Goal: Information Seeking & Learning: Check status

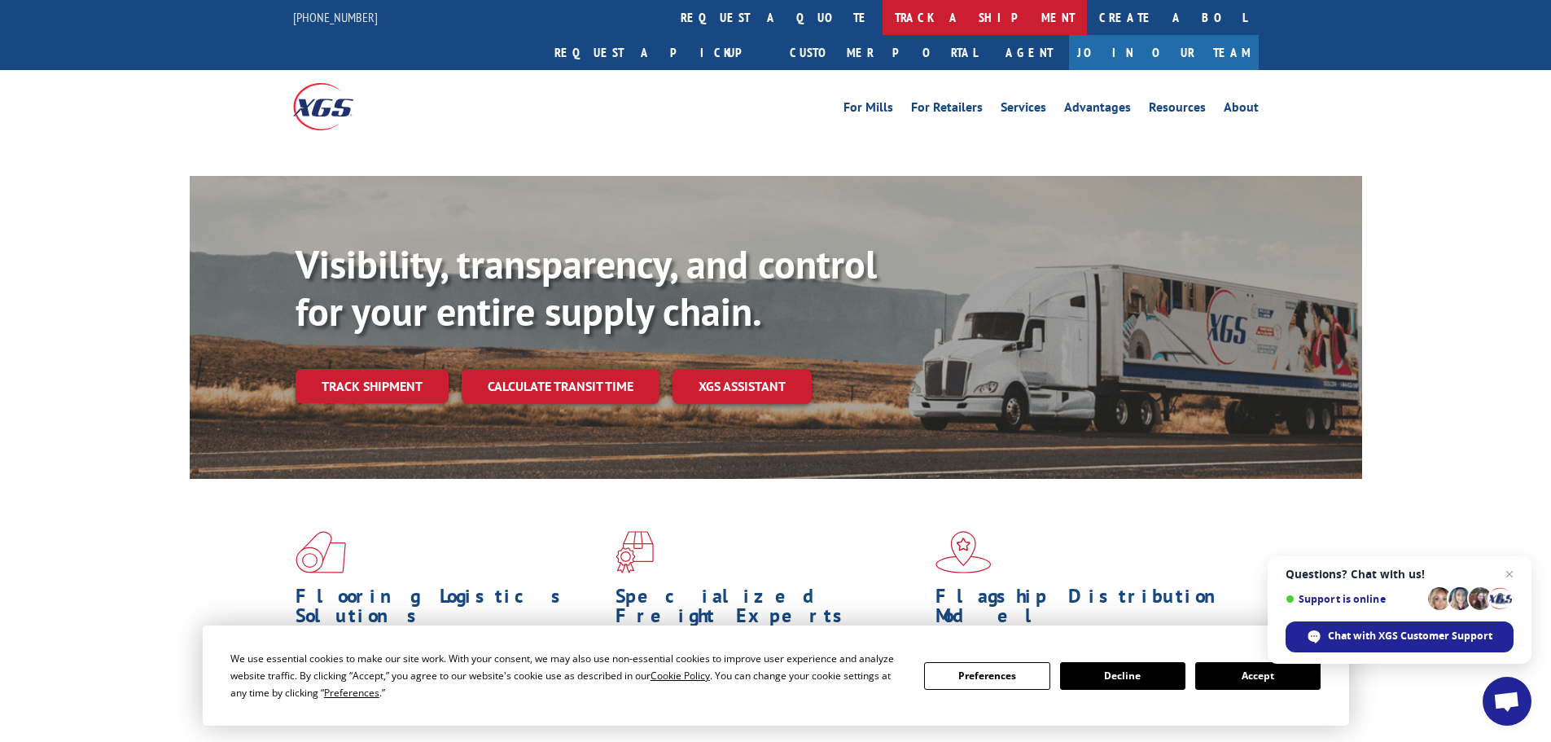
click at [883, 7] on link "track a shipment" at bounding box center [985, 17] width 204 height 35
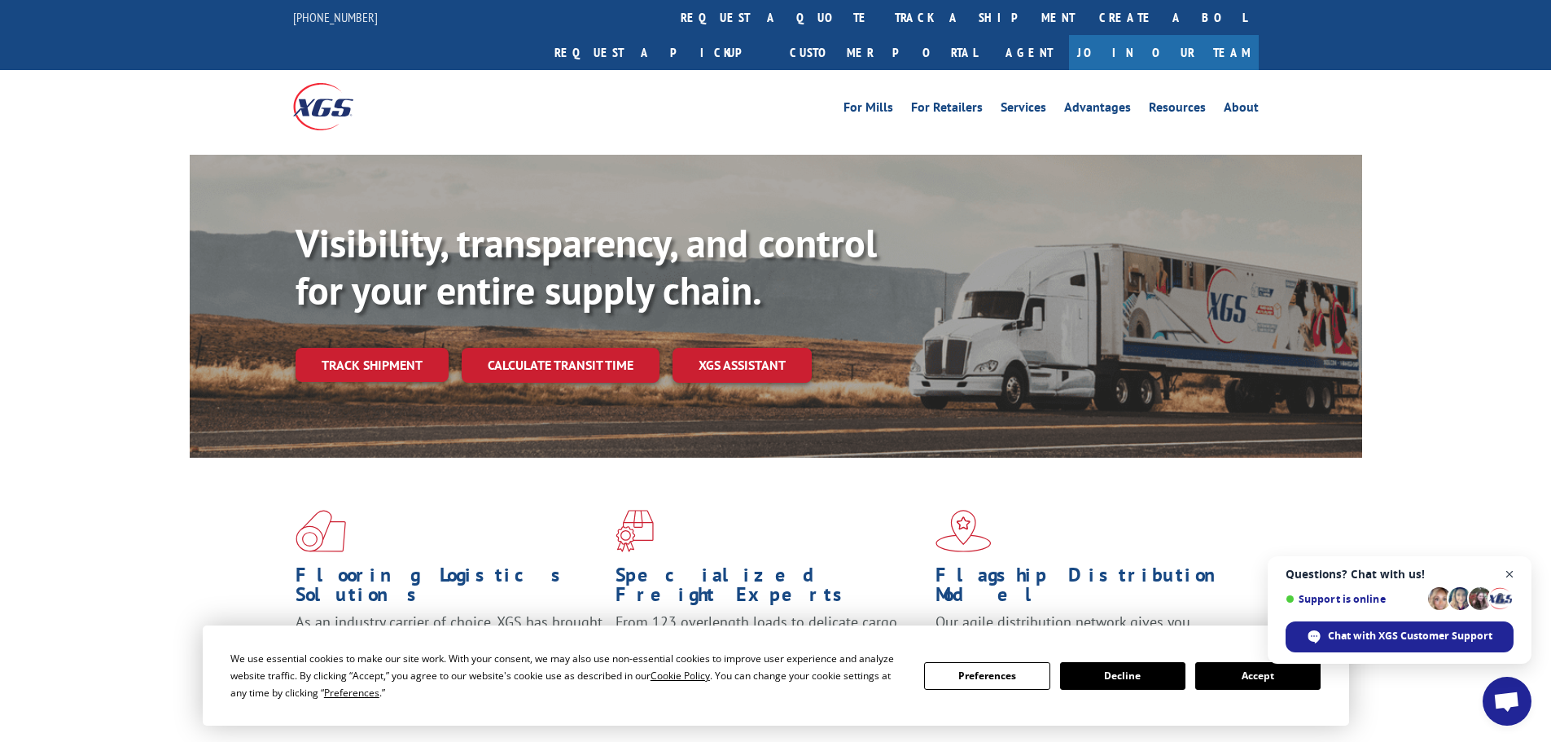
click at [1514, 577] on span "Open chat" at bounding box center [1510, 574] width 20 height 20
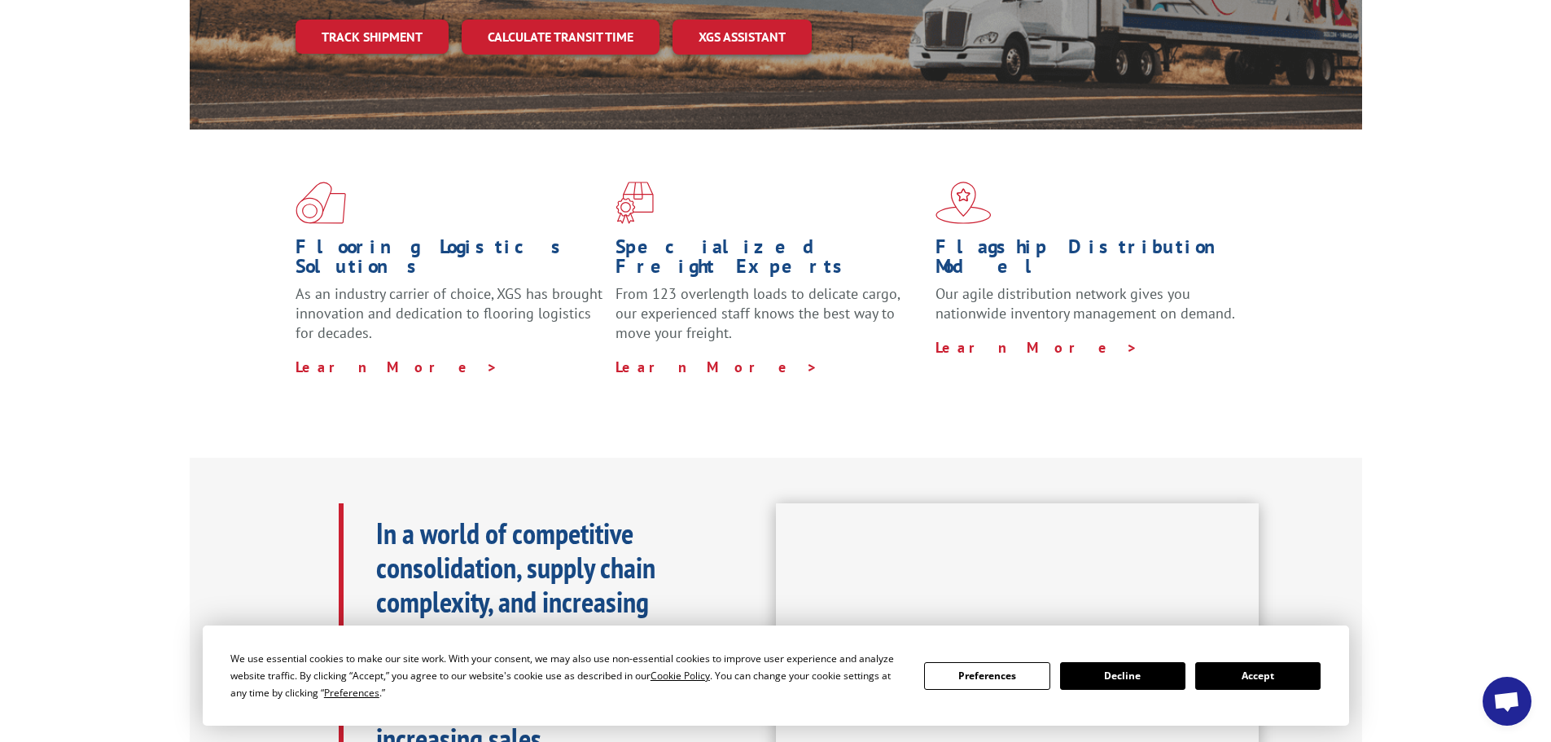
scroll to position [407, 0]
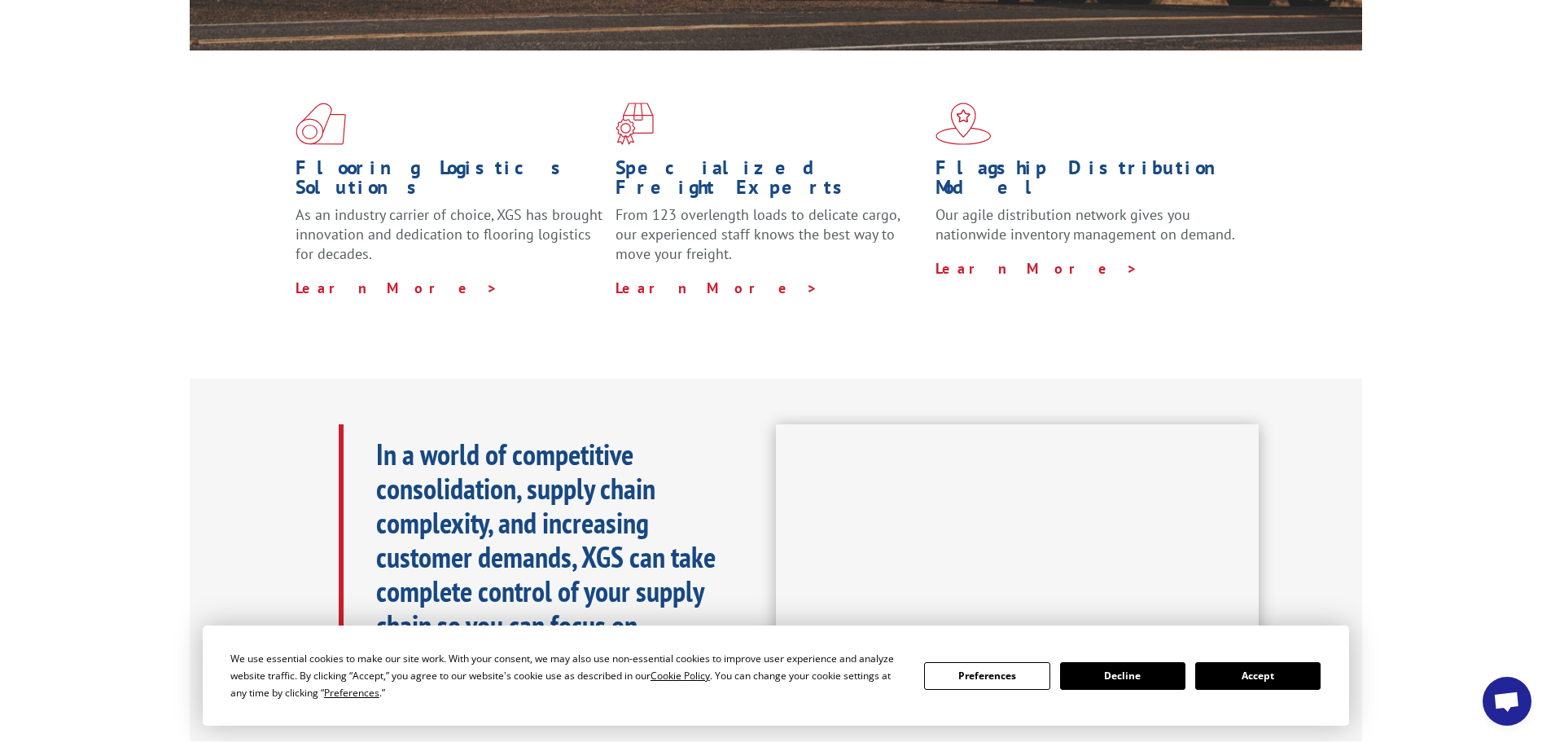
click at [1252, 683] on button "Accept" at bounding box center [1258, 676] width 125 height 28
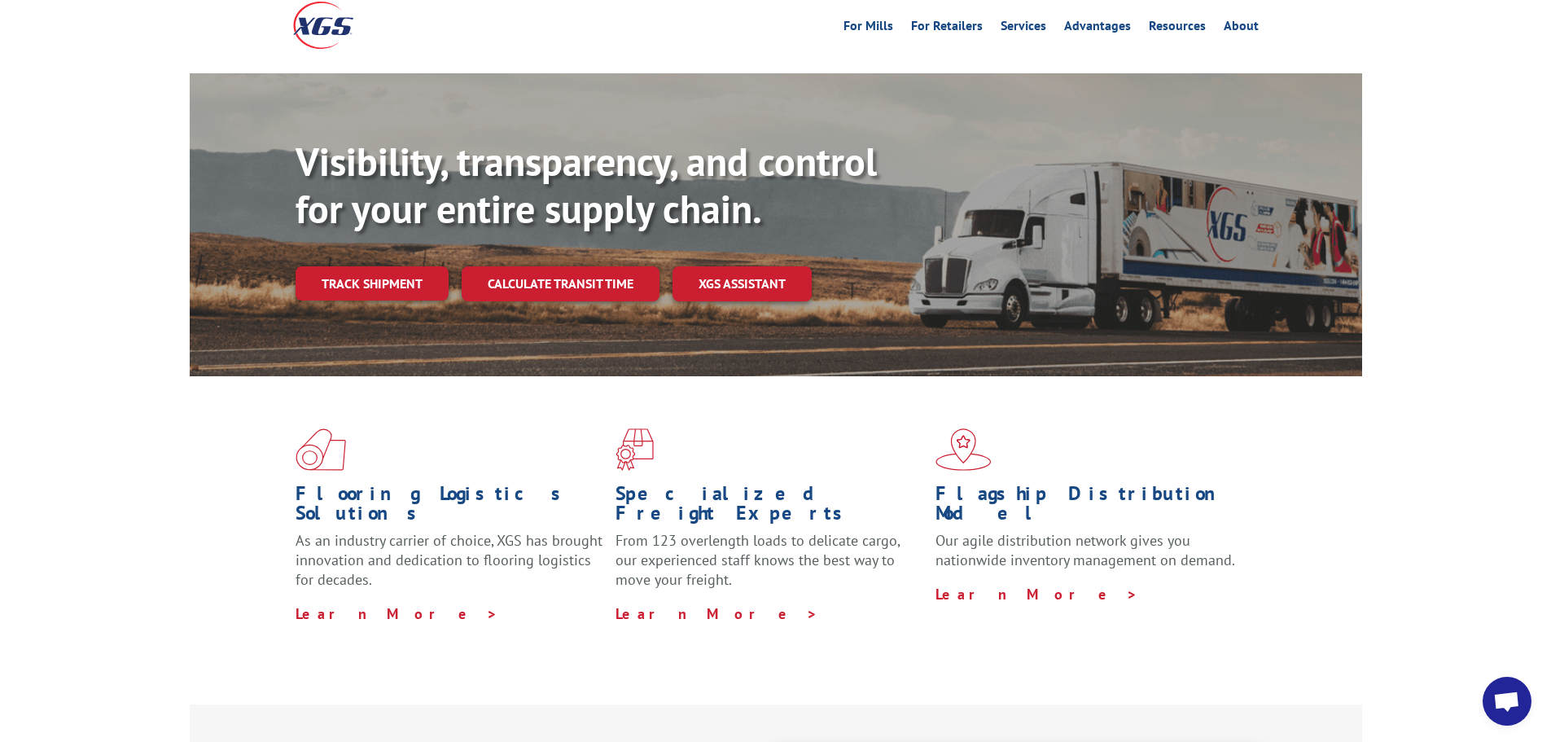
scroll to position [0, 0]
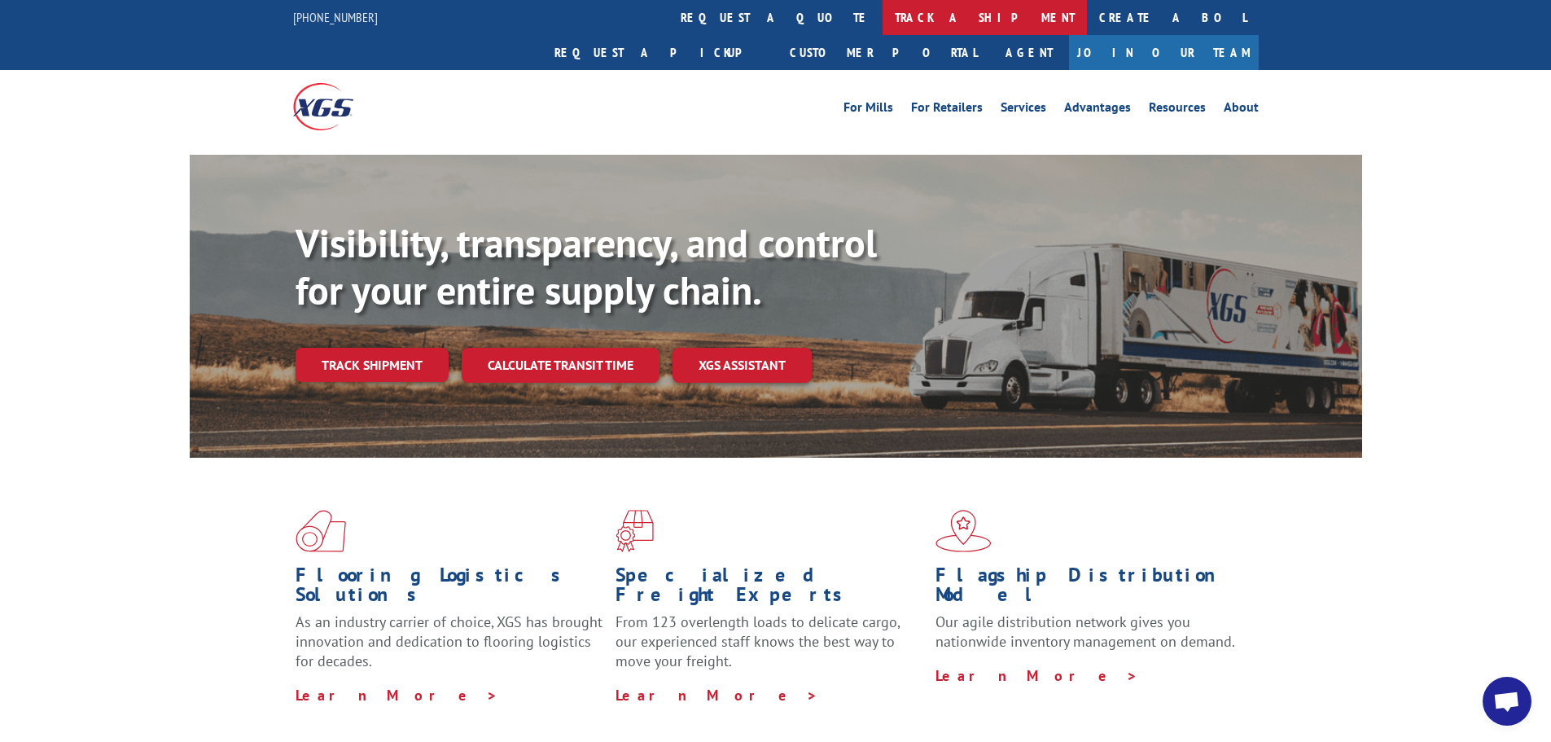
click at [883, 20] on link "track a shipment" at bounding box center [985, 17] width 204 height 35
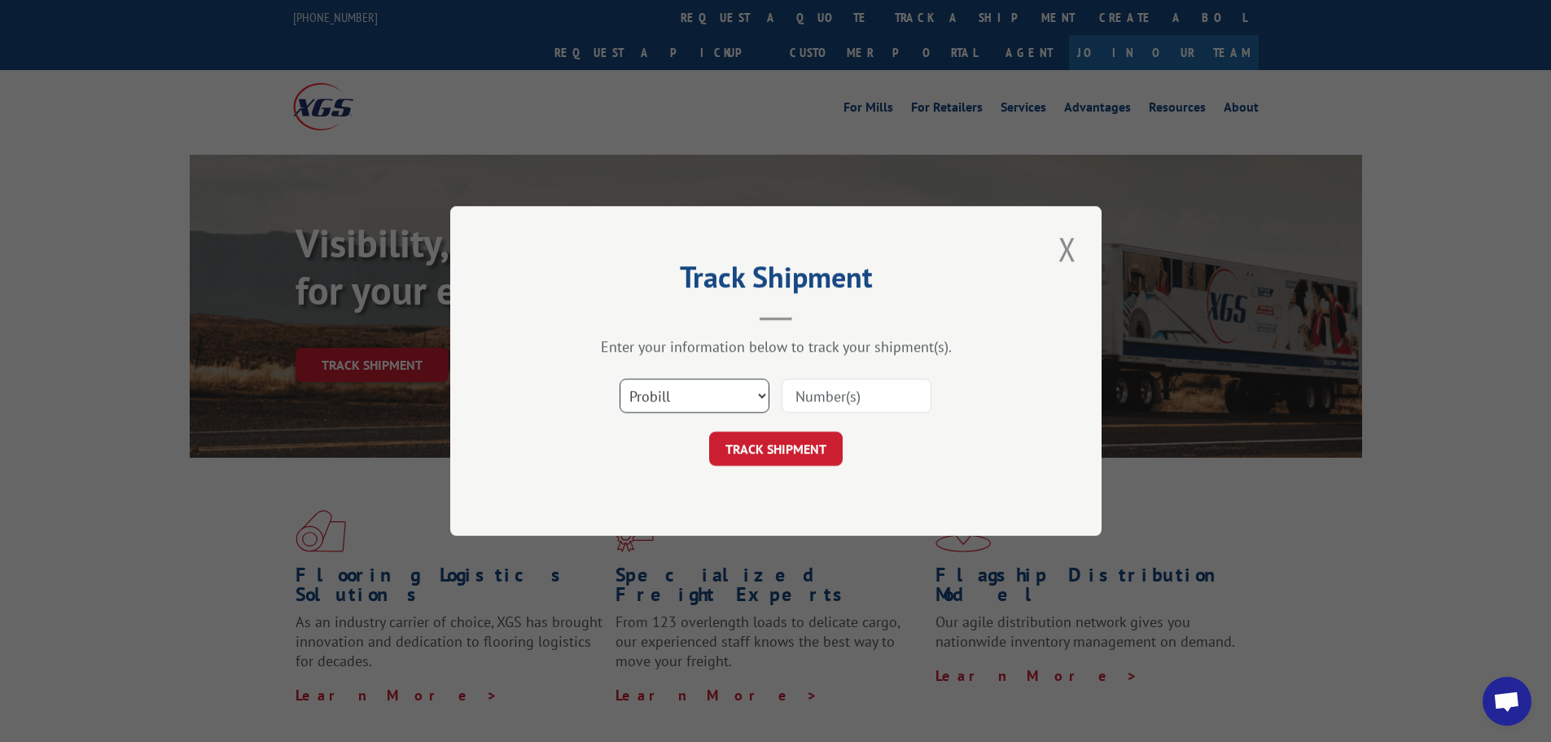
click at [698, 410] on select "Select category... Probill BOL PO" at bounding box center [695, 396] width 150 height 34
select select "bol"
click at [620, 379] on select "Select category... Probill BOL PO" at bounding box center [695, 396] width 150 height 34
click at [836, 393] on input at bounding box center [857, 396] width 150 height 34
paste input "5946893"
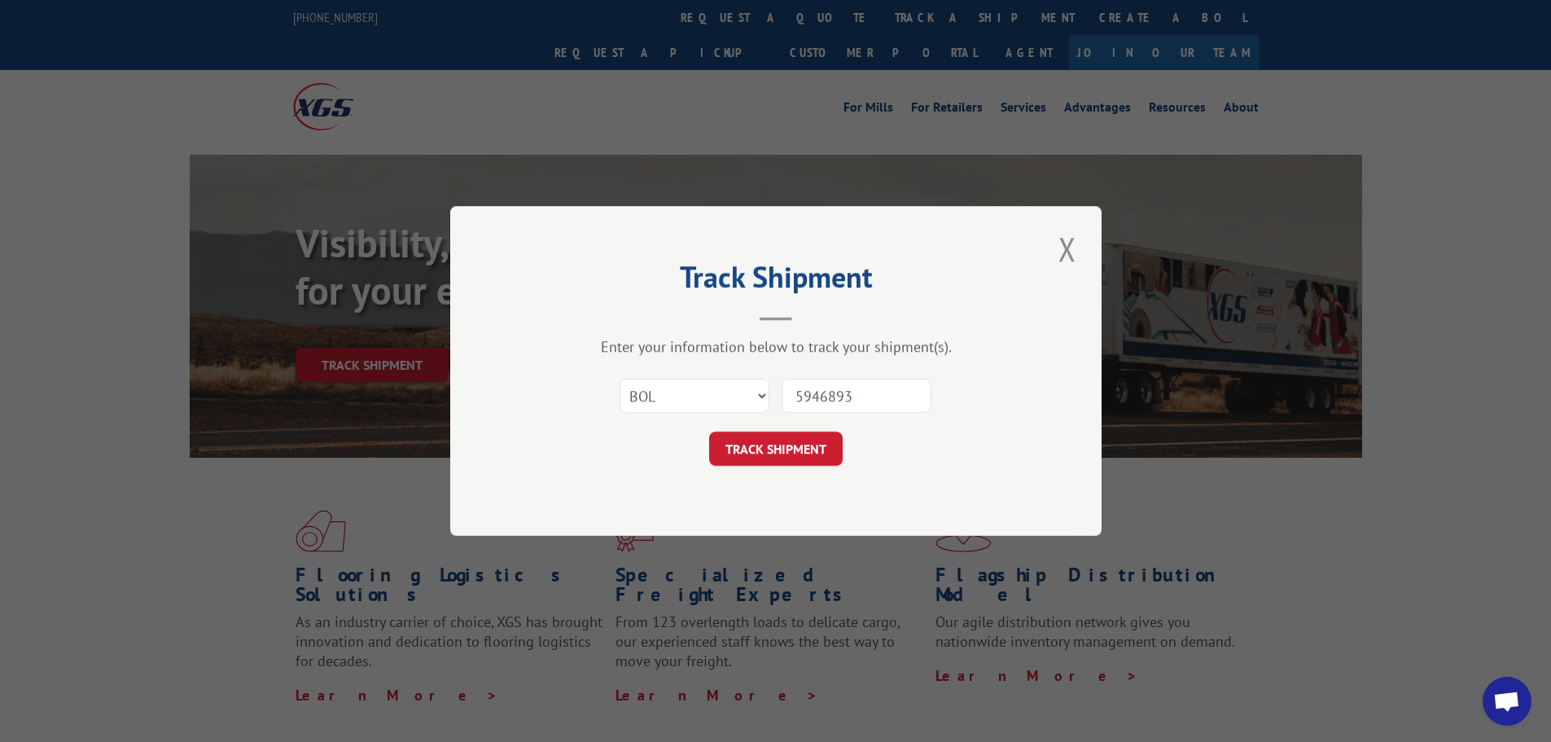
type input "5946893"
click at [836, 419] on div "Select category... Probill BOL PO 5946893" at bounding box center [776, 396] width 489 height 54
click at [816, 436] on button "TRACK SHIPMENT" at bounding box center [776, 449] width 134 height 34
